Goal: Book appointment/travel/reservation

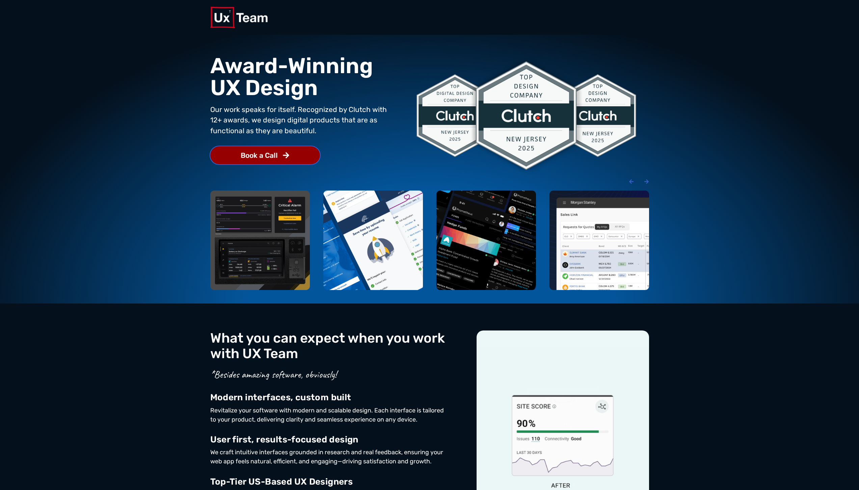
click at [267, 158] on span "Book a Call" at bounding box center [259, 155] width 37 height 7
click at [267, 156] on span "Book a Call" at bounding box center [259, 155] width 37 height 7
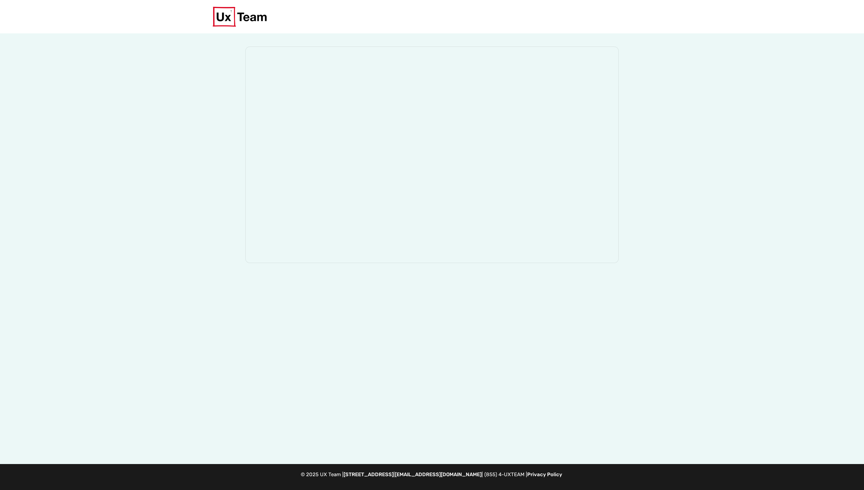
click at [184, 167] on div at bounding box center [432, 248] width 864 height 431
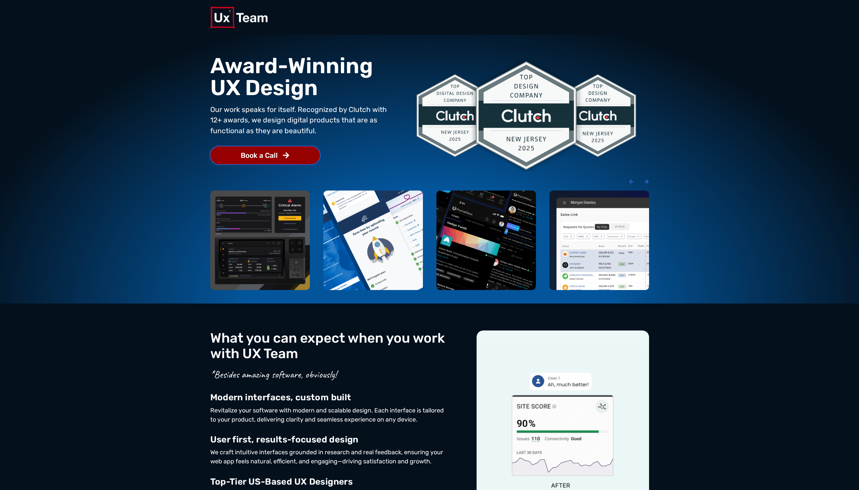
click at [268, 157] on span "Book a Call" at bounding box center [259, 155] width 37 height 7
